Goal: Information Seeking & Learning: Learn about a topic

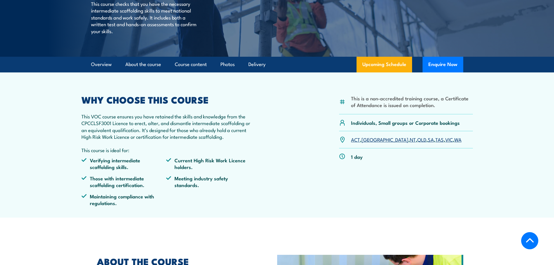
scroll to position [116, 0]
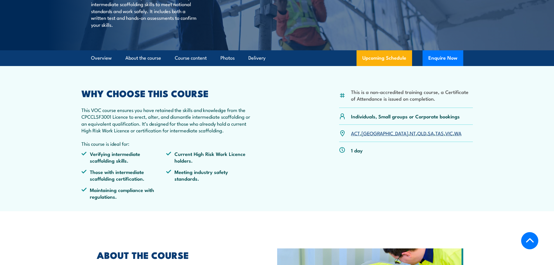
click at [366, 136] on link "NSW" at bounding box center [385, 132] width 47 height 7
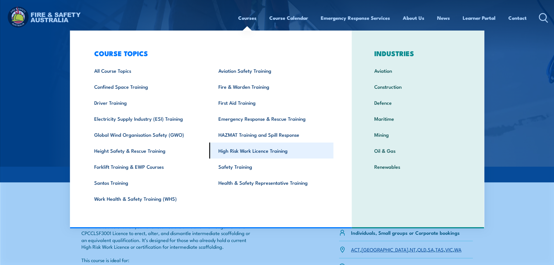
click at [228, 150] on link "High Risk Work Licence Training" at bounding box center [271, 151] width 124 height 16
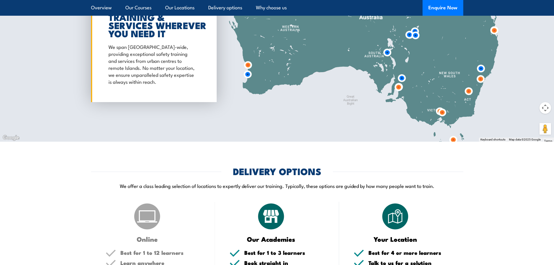
scroll to position [757, 0]
